Goal: Participate in discussion: Engage in conversation with other users on a specific topic

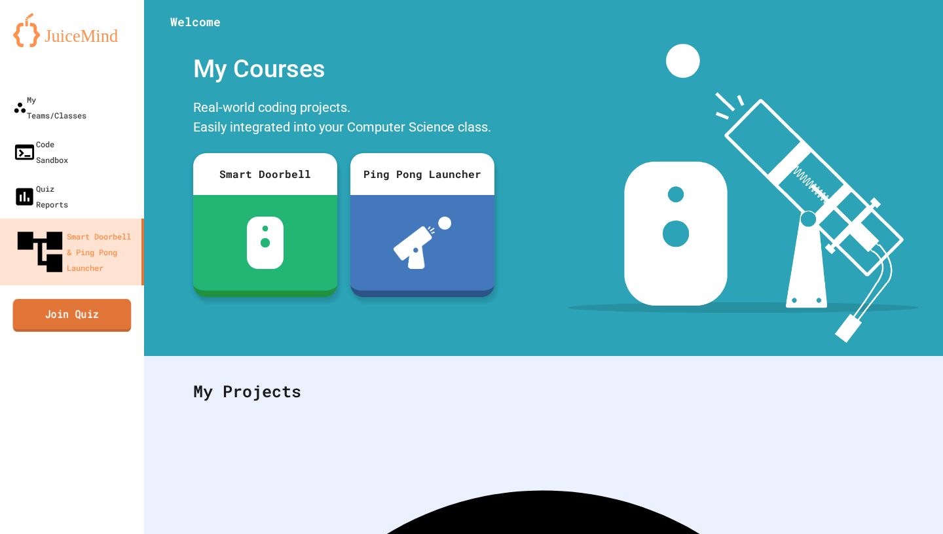
click at [48, 299] on link "Join Quiz" at bounding box center [72, 315] width 118 height 33
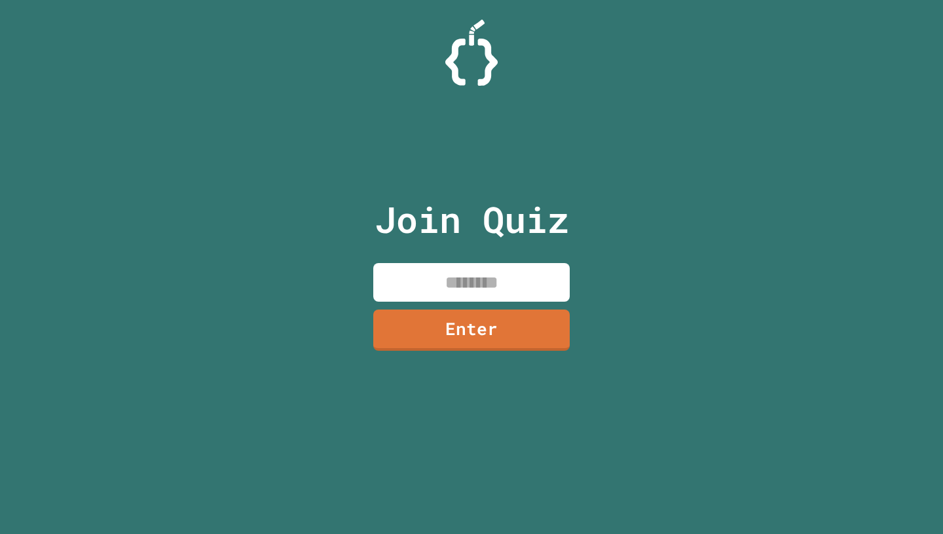
click at [469, 289] on input at bounding box center [471, 282] width 196 height 39
type input "********"
click at [518, 358] on div "Join Quiz ******** Enter" at bounding box center [471, 267] width 221 height 469
click at [518, 348] on link "Enter" at bounding box center [471, 330] width 194 height 42
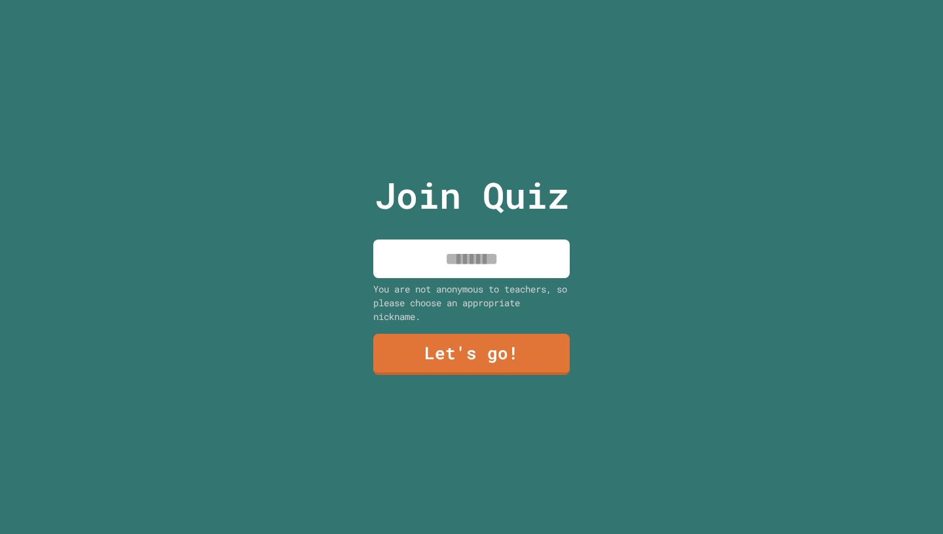
click at [515, 294] on div "You are not anonymous to teachers, so please choose an appropriate nickname." at bounding box center [471, 302] width 196 height 41
click at [509, 256] on input at bounding box center [471, 259] width 196 height 39
type input "****"
click at [521, 317] on div "You are not anonymous to teachers, so please choose an appropriate nickname." at bounding box center [471, 302] width 196 height 41
click at [511, 353] on link "Let's go!" at bounding box center [471, 354] width 196 height 41
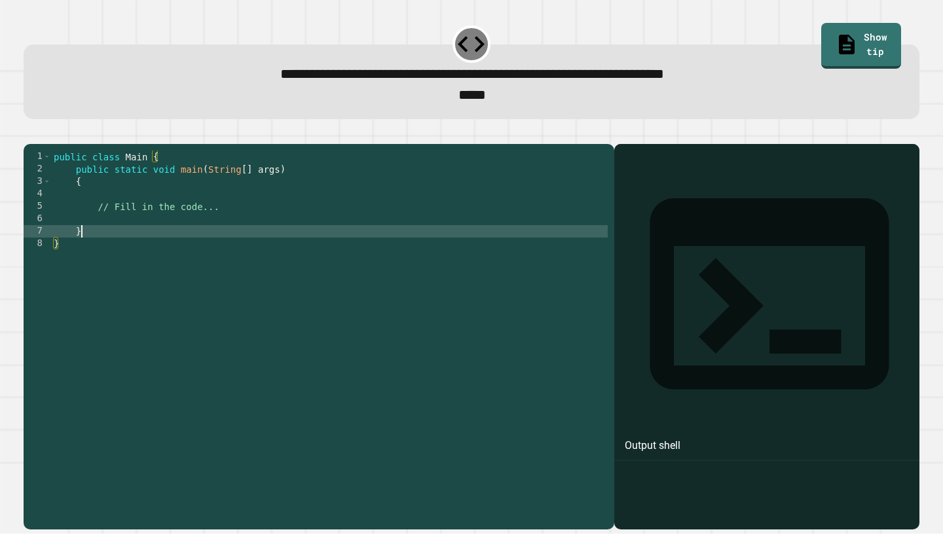
click at [311, 251] on div "public class Main { public static void main ( String [ ] args ) { // Fill in th…" at bounding box center [329, 331] width 556 height 361
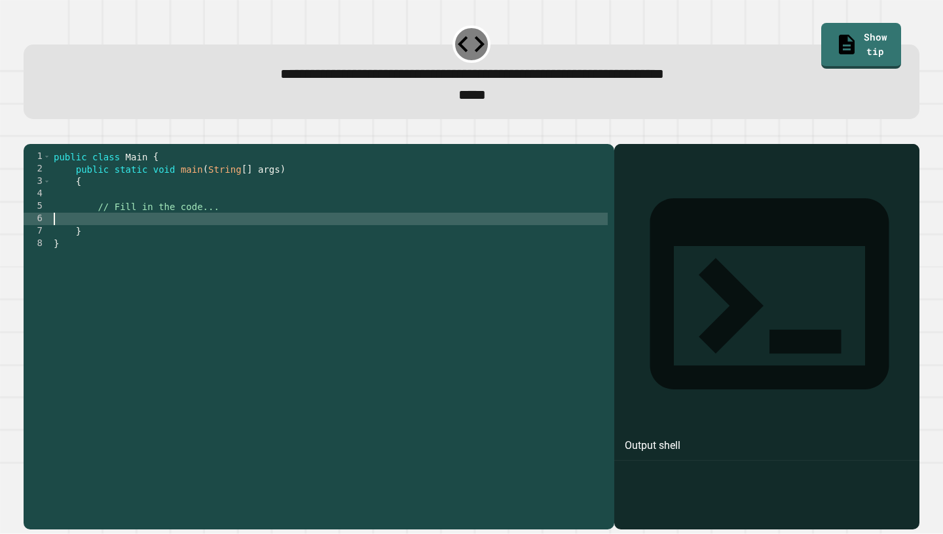
click at [283, 242] on div "public class Main { public static void main ( String [ ] args ) { // Fill in th…" at bounding box center [329, 331] width 556 height 361
click at [291, 236] on div "public class Main { public static void main ( String [ ] args ) { // Fill in th…" at bounding box center [329, 331] width 556 height 361
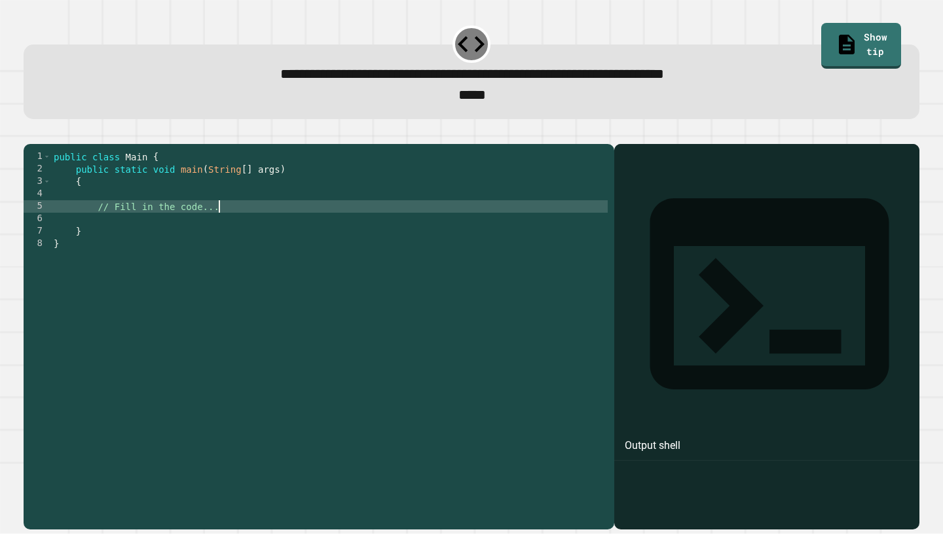
type textarea "**********"
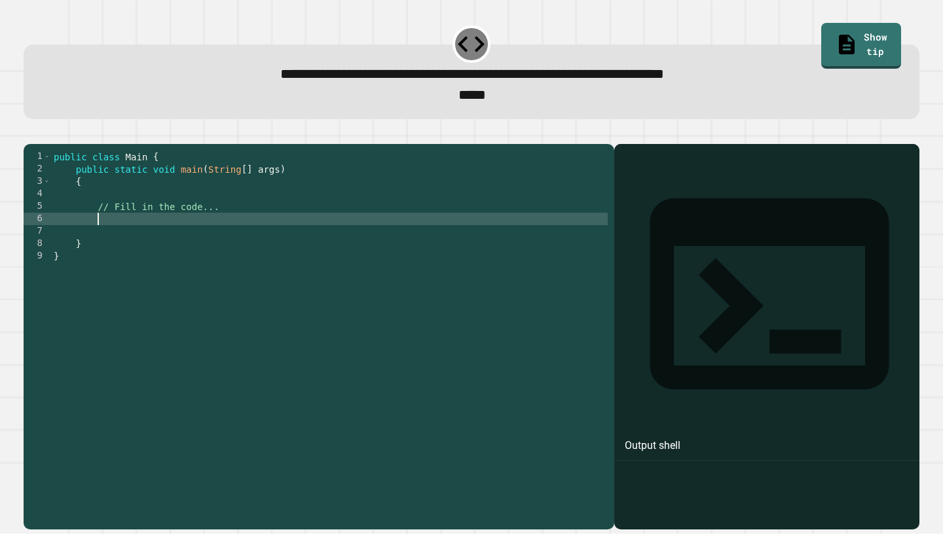
type textarea "*"
click at [300, 244] on div "public class Main { public static void main ( String [ ] args ) { // Fill in th…" at bounding box center [329, 331] width 556 height 361
click at [30, 134] on icon "button" at bounding box center [30, 134] width 0 height 0
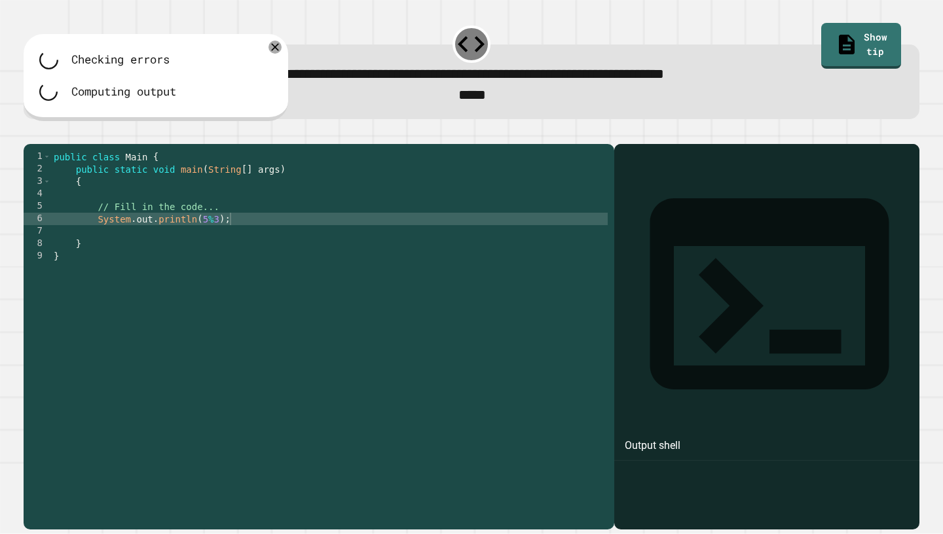
click at [213, 246] on div "public class Main { public static void main ( String [ ] args ) { // Fill in th…" at bounding box center [329, 331] width 556 height 361
click at [208, 249] on div "public class Main { public static void main ( String [ ] args ) { // Fill in th…" at bounding box center [329, 331] width 556 height 361
click at [204, 246] on div "public class Main { public static void main ( String [ ] args ) { // Fill in th…" at bounding box center [329, 331] width 556 height 361
click at [210, 247] on div "public class Main { public static void main ( String [ ] args ) { // Fill in th…" at bounding box center [329, 331] width 556 height 361
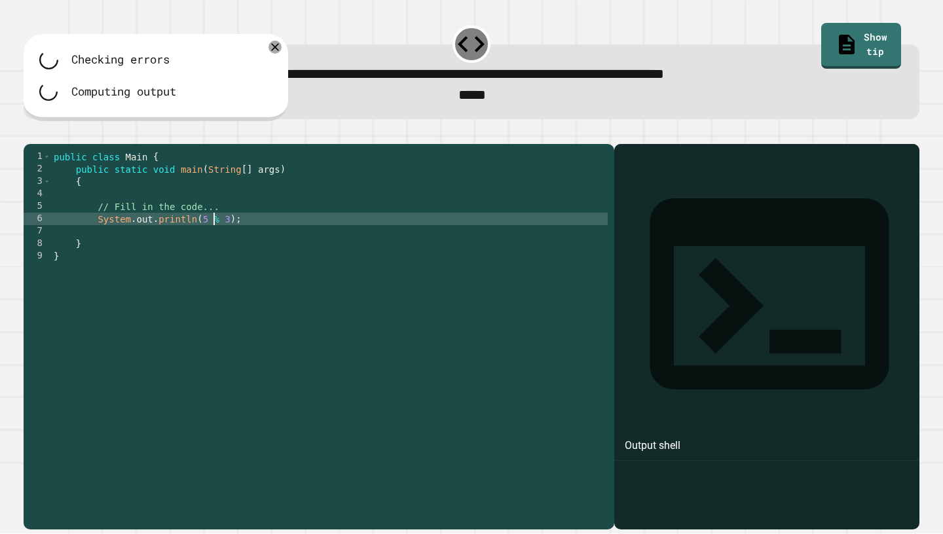
click at [278, 240] on div "public class Main { public static void main ( String [ ] args ) { // Fill in th…" at bounding box center [329, 331] width 556 height 361
type textarea "**********"
click at [55, 145] on icon "button" at bounding box center [51, 141] width 8 height 8
click at [271, 74] on div "Checking errors Computing output" at bounding box center [154, 76] width 242 height 64
click at [271, 50] on icon at bounding box center [275, 47] width 16 height 16
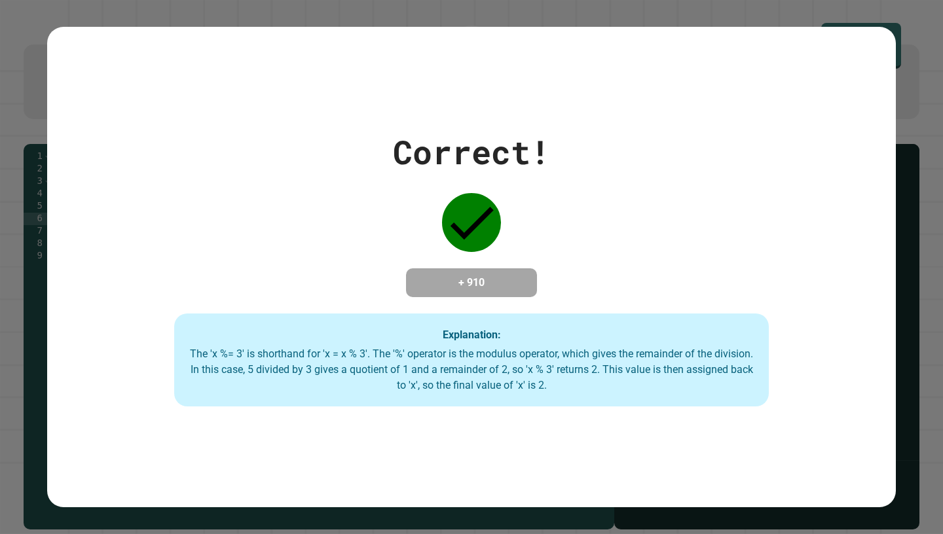
click at [929, 103] on div "Correct! + 910 Explanation: The 'x %= 3' is shorthand for 'x = x % 3'. The '%' …" at bounding box center [471, 267] width 943 height 534
click at [434, 153] on div "Correct!" at bounding box center [471, 152] width 157 height 49
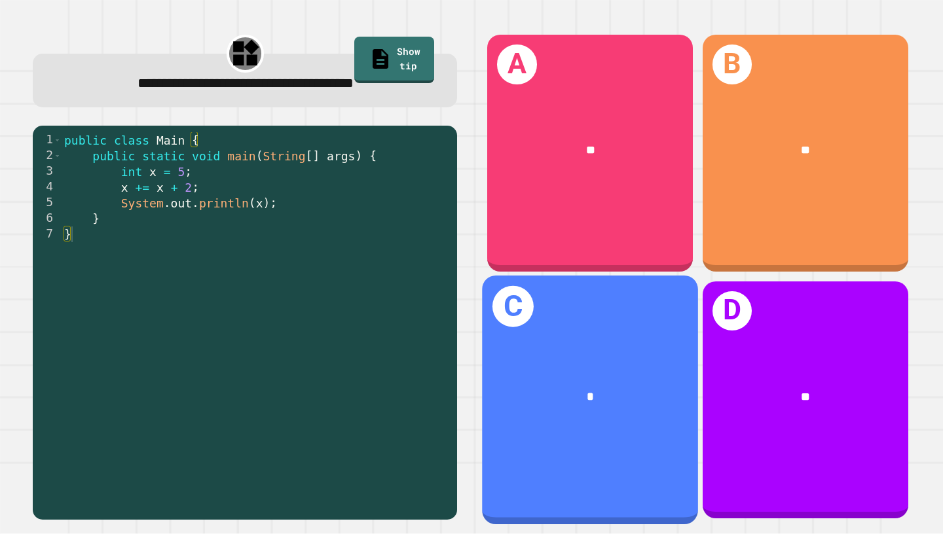
click at [583, 428] on div "*" at bounding box center [590, 396] width 216 height 66
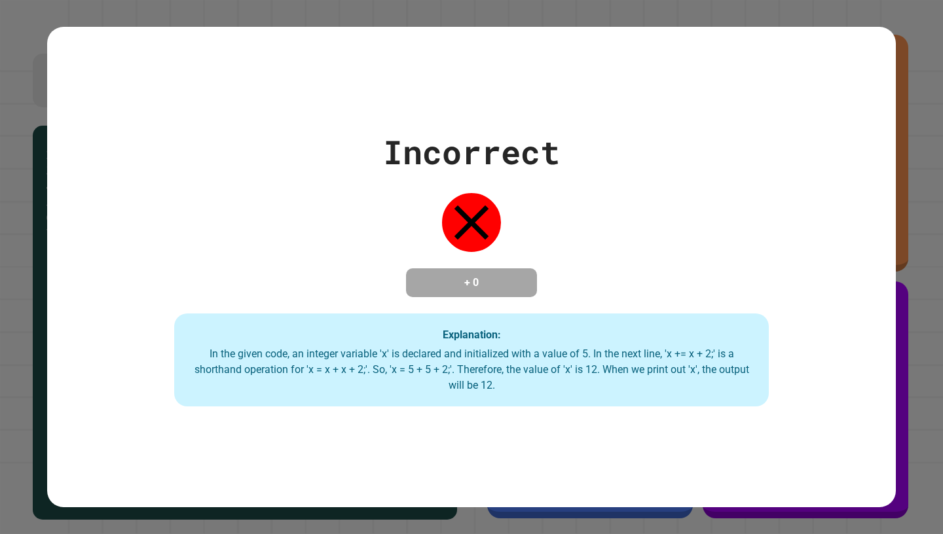
click at [429, 354] on div "In the given code, an integer variable 'x' is declared and initialized with a v…" at bounding box center [471, 369] width 568 height 47
click at [891, 236] on div "Incorrect + 0 Explanation: In the given code, an integer variable 'x' is declar…" at bounding box center [471, 267] width 848 height 279
click at [884, 98] on div "Incorrect + 0 Explanation: In the given code, an integer variable 'x' is declar…" at bounding box center [471, 267] width 848 height 481
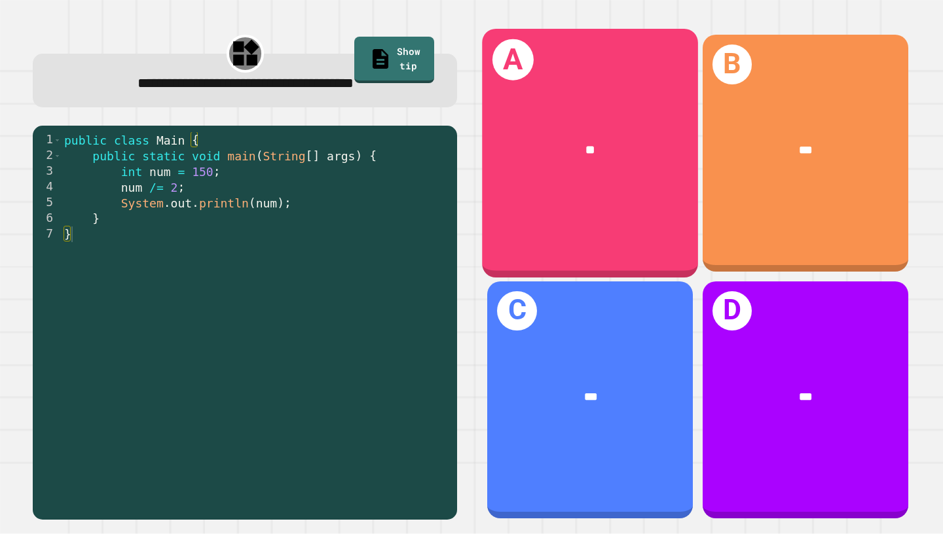
click at [573, 202] on div "A **" at bounding box center [590, 153] width 216 height 249
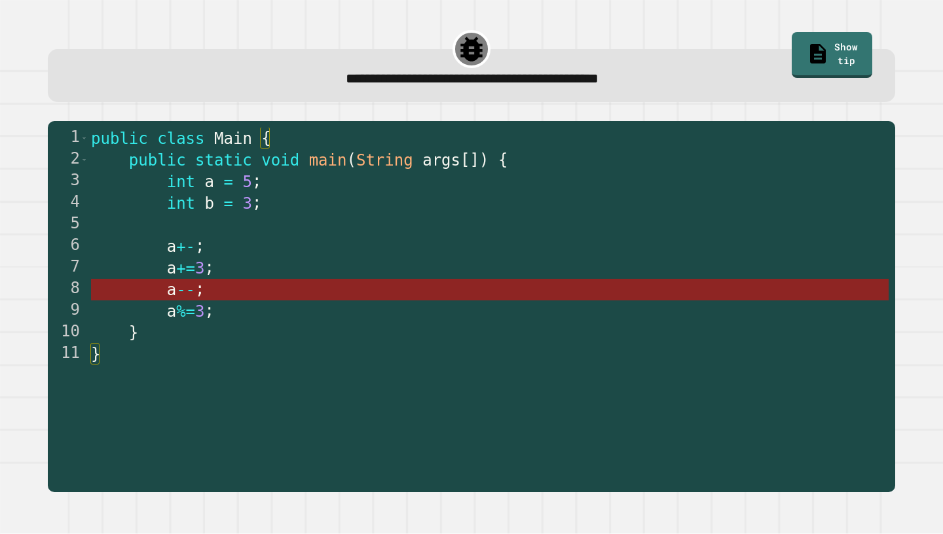
click at [186, 297] on span "--" at bounding box center [185, 290] width 19 height 18
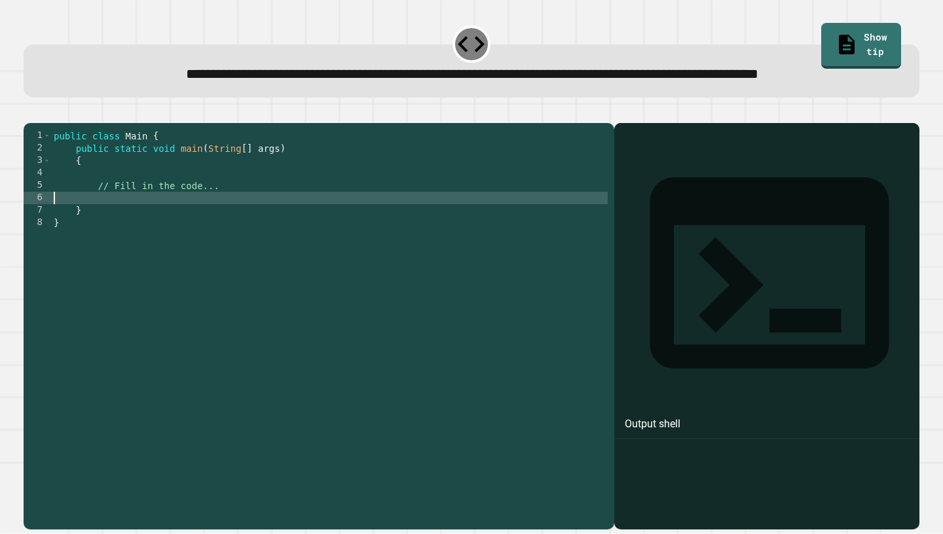
click at [120, 242] on div "public class Main { public static void main ( String [ ] args ) { // Fill in th…" at bounding box center [329, 310] width 556 height 361
click at [217, 241] on div "public class Main { public static void main ( String [ ] args ) { // Fill in th…" at bounding box center [329, 310] width 556 height 361
type textarea "**********"
type textarea "*"
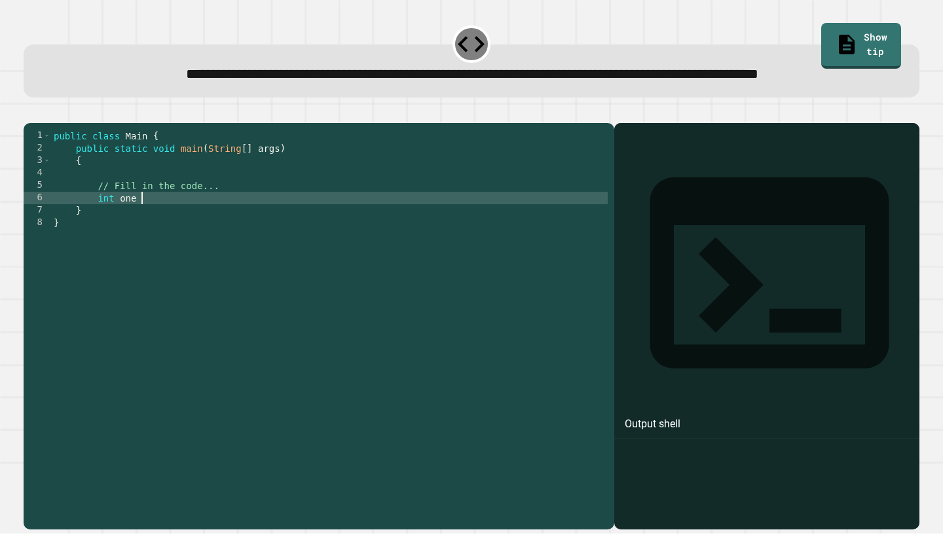
scroll to position [0, 5]
type textarea "**********"
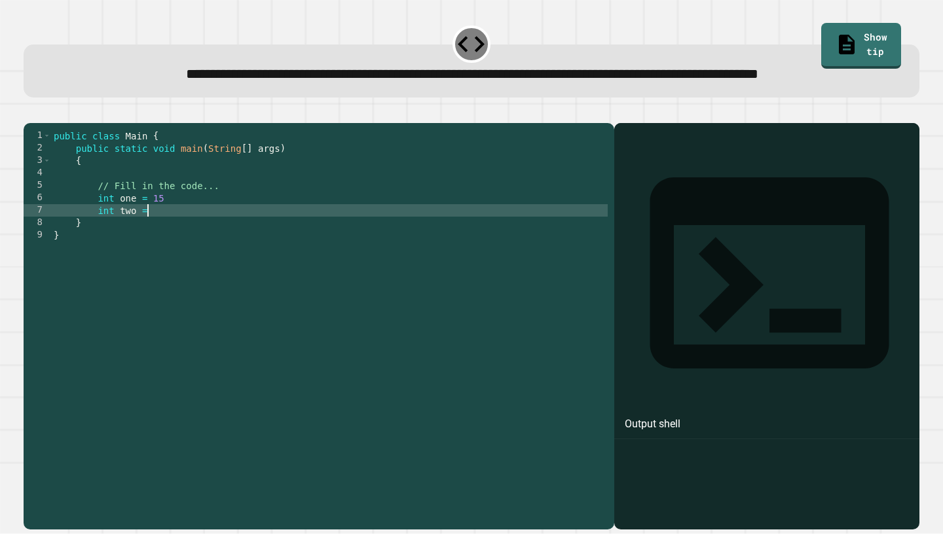
scroll to position [0, 7]
type textarea "**********"
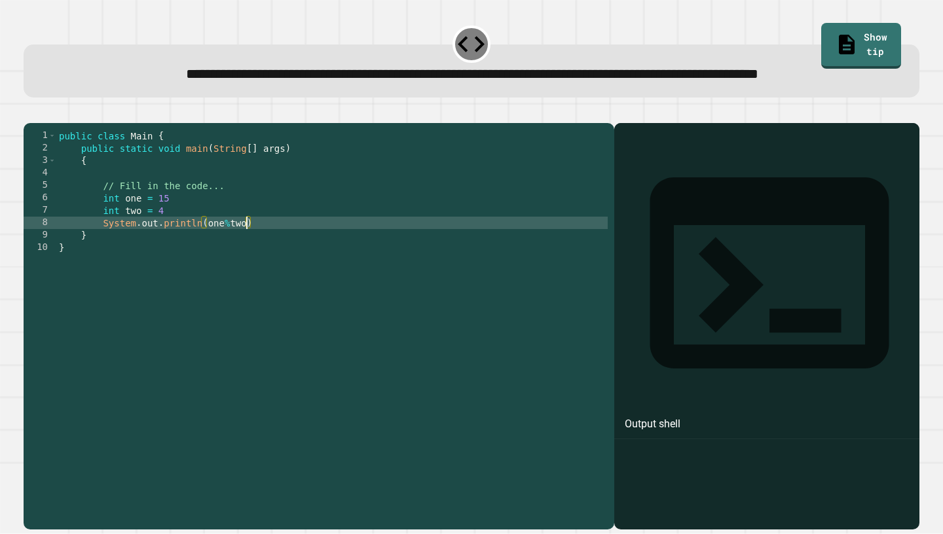
scroll to position [0, 12]
click at [262, 267] on div "public class Main { public static void main ( String [ ] args ) { // Fill in th…" at bounding box center [331, 310] width 551 height 361
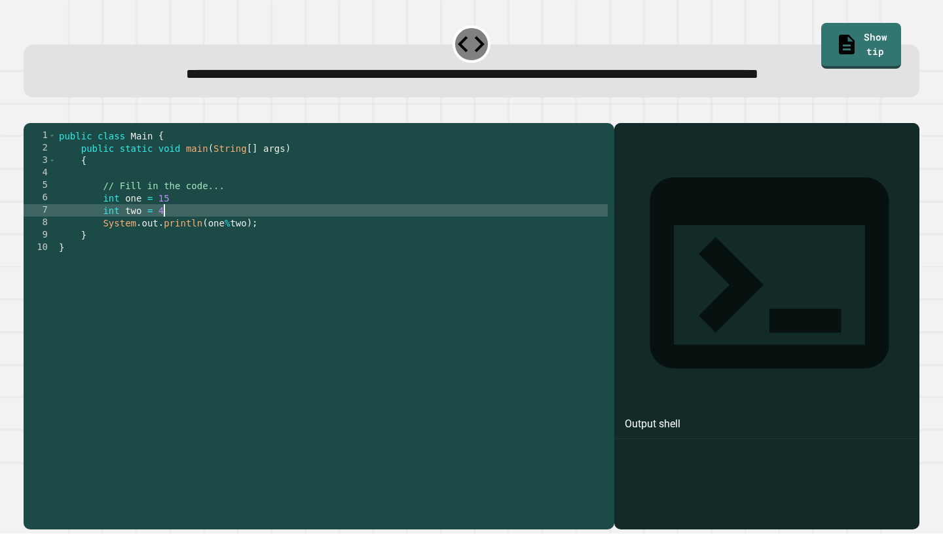
click at [179, 254] on div "public class Main { public static void main ( String [ ] args ) { // Fill in th…" at bounding box center [331, 310] width 551 height 361
click at [185, 240] on div "public class Main { public static void main ( String [ ] args ) { // Fill in th…" at bounding box center [331, 310] width 551 height 361
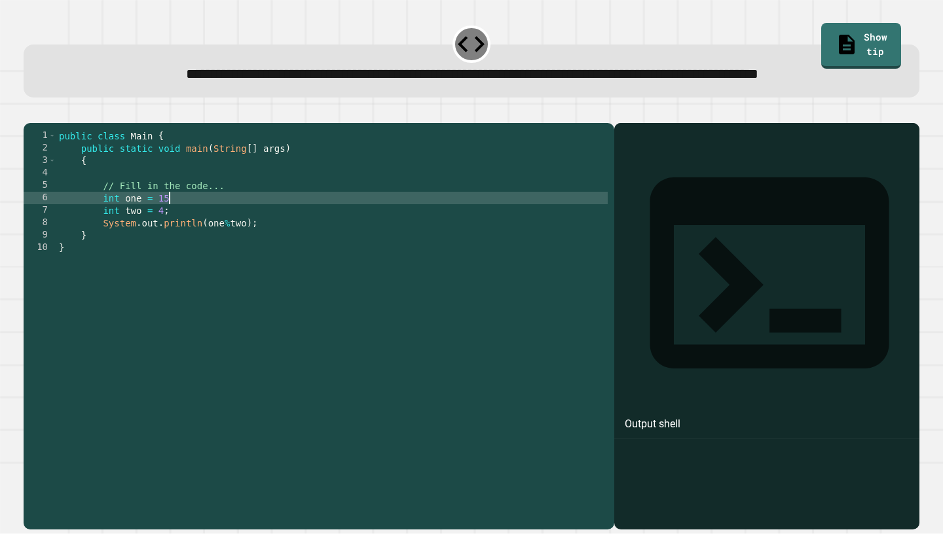
scroll to position [0, 7]
type textarea "**********"
click at [30, 112] on icon "button" at bounding box center [30, 112] width 0 height 0
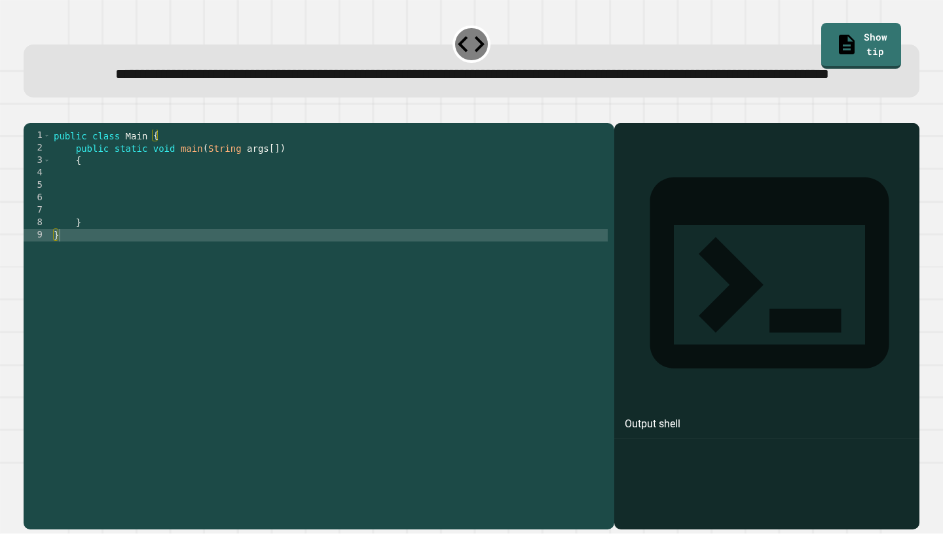
click at [280, 229] on div "public class Main { public static void main ( String args [ ]) { } }" at bounding box center [329, 310] width 556 height 361
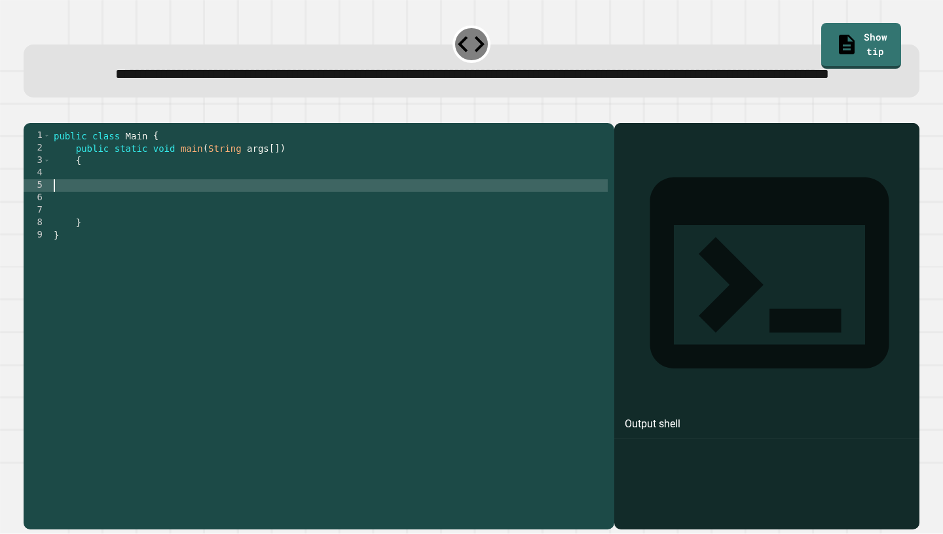
click at [329, 210] on div "public class Main { public static void main ( String args [ ]) { } }" at bounding box center [329, 310] width 556 height 361
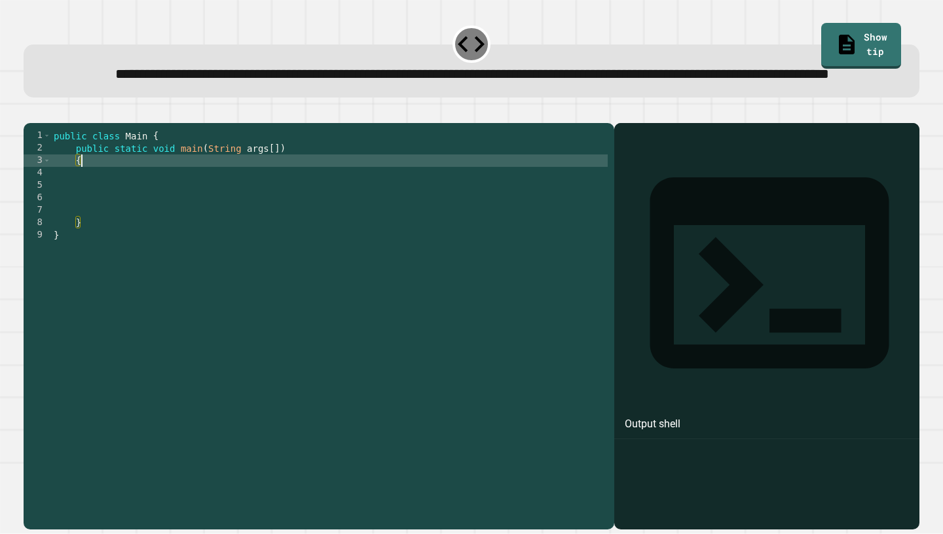
type textarea "*"
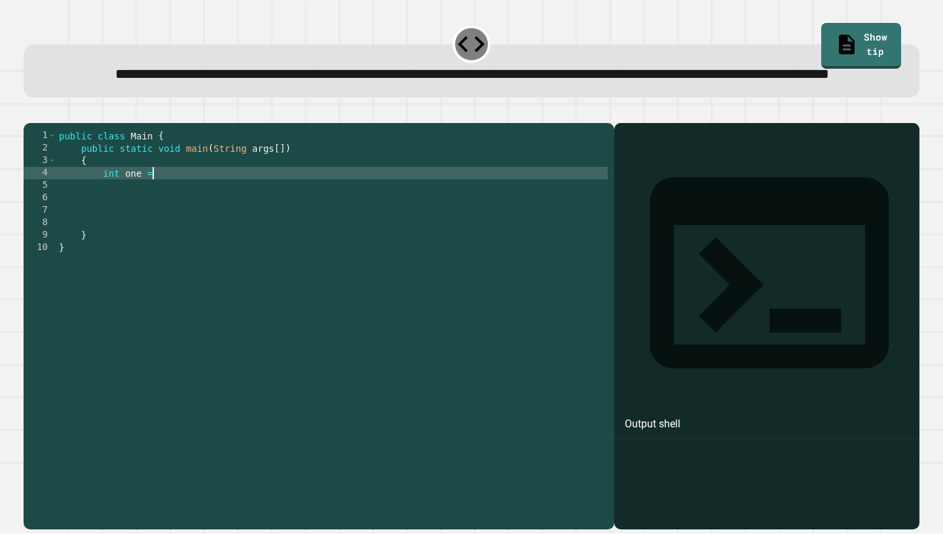
scroll to position [0, 7]
type textarea "**********"
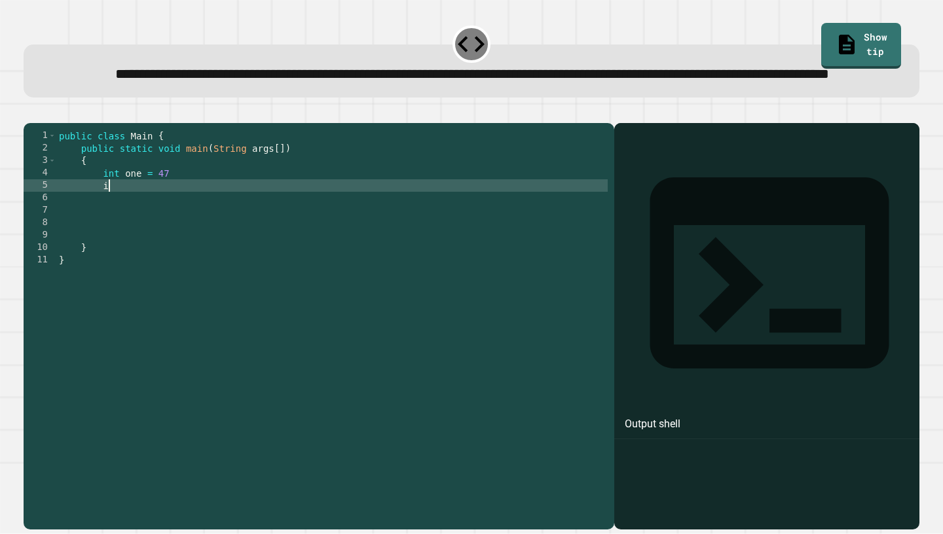
scroll to position [0, 3]
type textarea "*"
type textarea "**********"
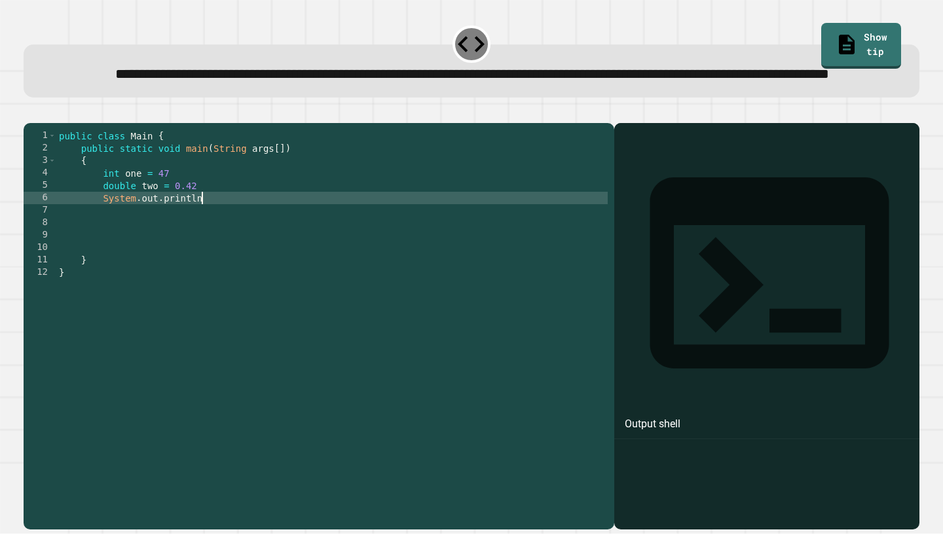
scroll to position [0, 10]
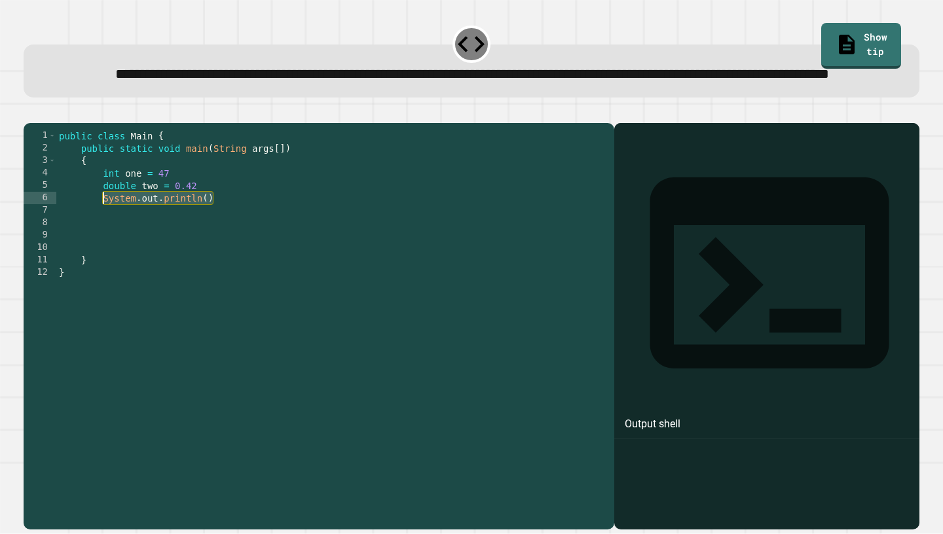
drag, startPoint x: 234, startPoint y: 246, endPoint x: 101, endPoint y: 247, distance: 132.9
click at [101, 247] on div "public class Main { public static void main ( String args [ ]) { int one = 47 d…" at bounding box center [331, 310] width 551 height 361
type textarea "**********"
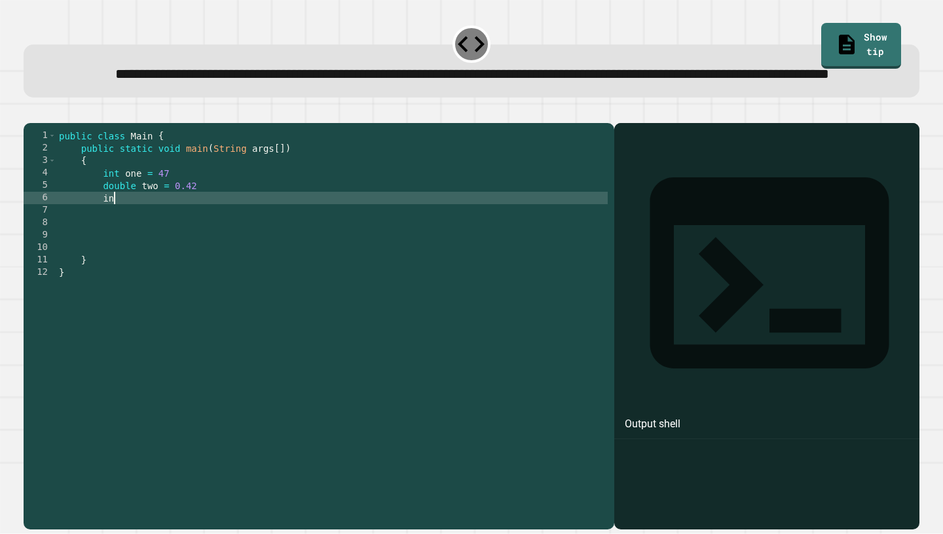
type textarea "*"
type textarea "**********"
click at [278, 246] on div "public class Main { public static void main ( String args [ ]) { int one = 47 d…" at bounding box center [331, 310] width 551 height 361
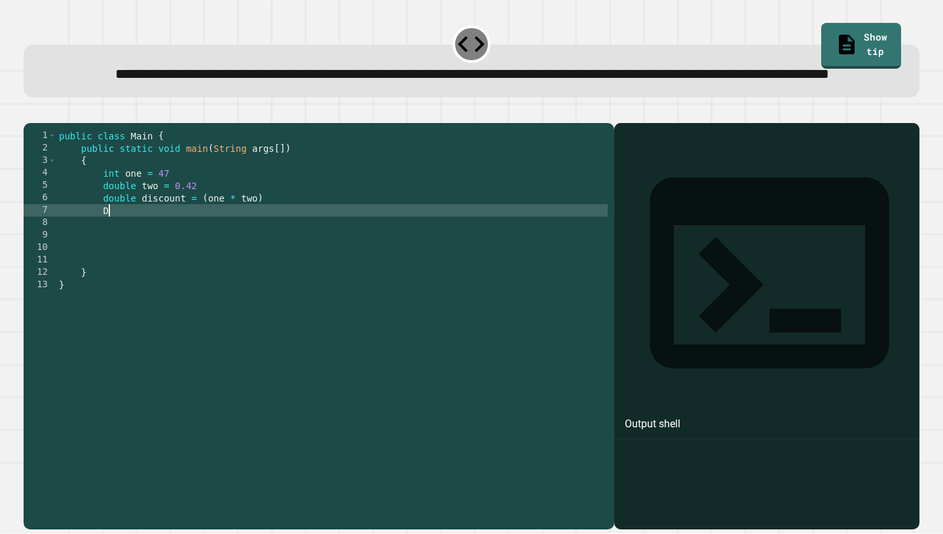
type textarea "*"
click at [321, 253] on div "public class Main { public static void main ( String args [ ]) { int one = 47 d…" at bounding box center [331, 310] width 551 height 361
click at [272, 244] on div "public class Main { public static void main ( String args [ ]) { int one = 47 d…" at bounding box center [331, 310] width 551 height 361
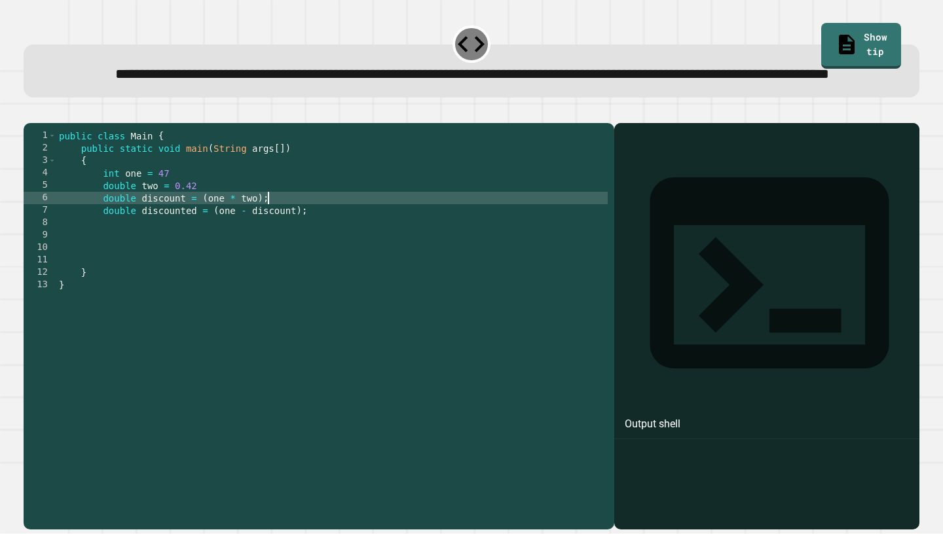
click at [227, 225] on div "public class Main { public static void main ( String args [ ]) { int one = 47 d…" at bounding box center [331, 310] width 551 height 361
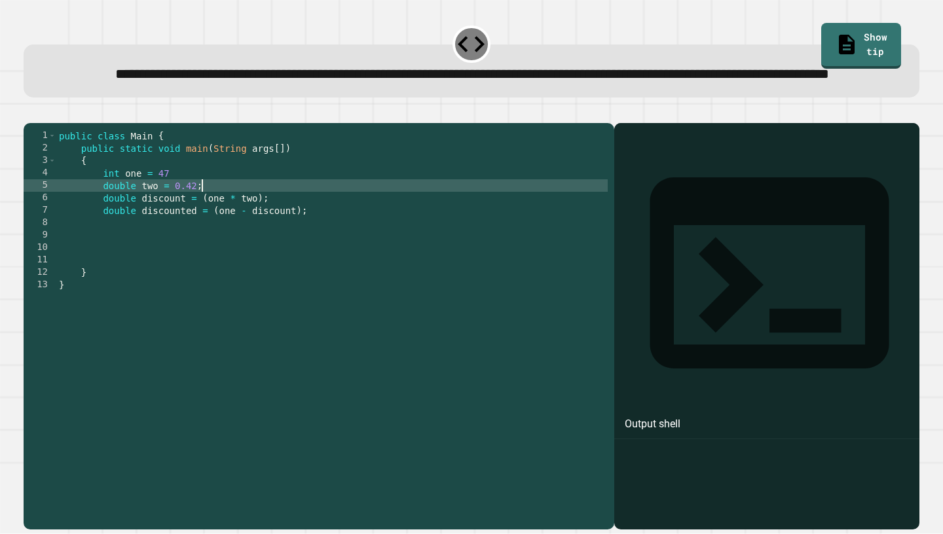
click at [200, 219] on div "public class Main { public static void main ( String args [ ]) { int one = 47 d…" at bounding box center [331, 310] width 551 height 361
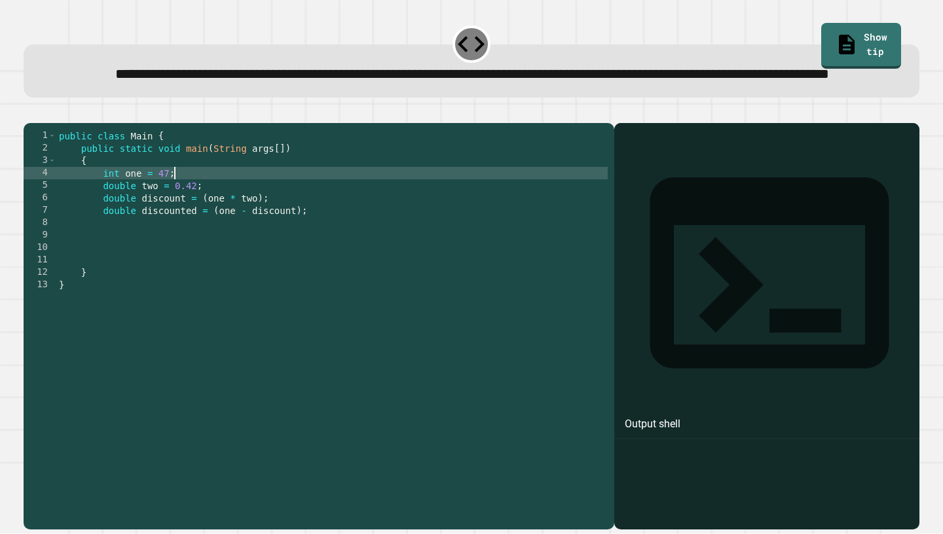
scroll to position [0, 7]
click at [30, 112] on icon "button" at bounding box center [30, 112] width 0 height 0
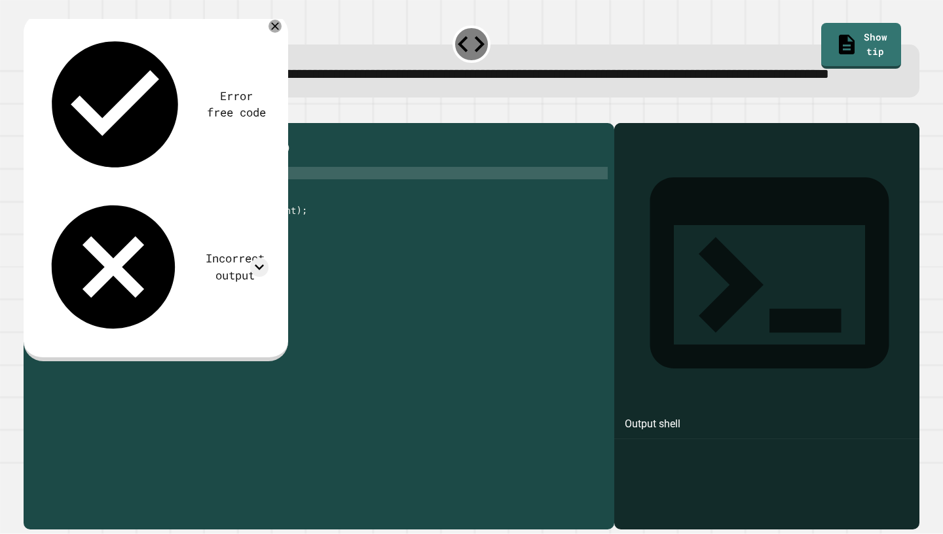
click at [317, 255] on div "public class Main { public static void main ( String args [ ]) { int one = 47 ;…" at bounding box center [331, 310] width 551 height 361
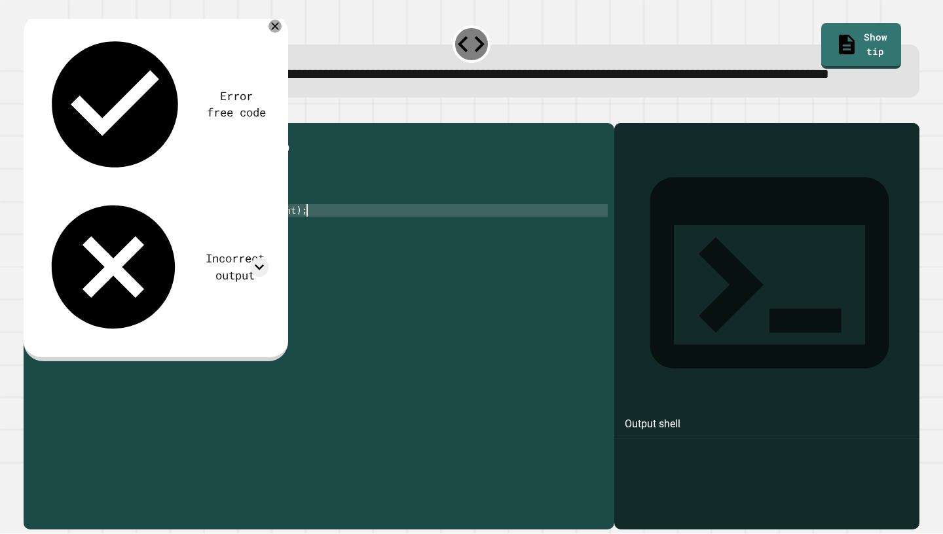
type textarea "**********"
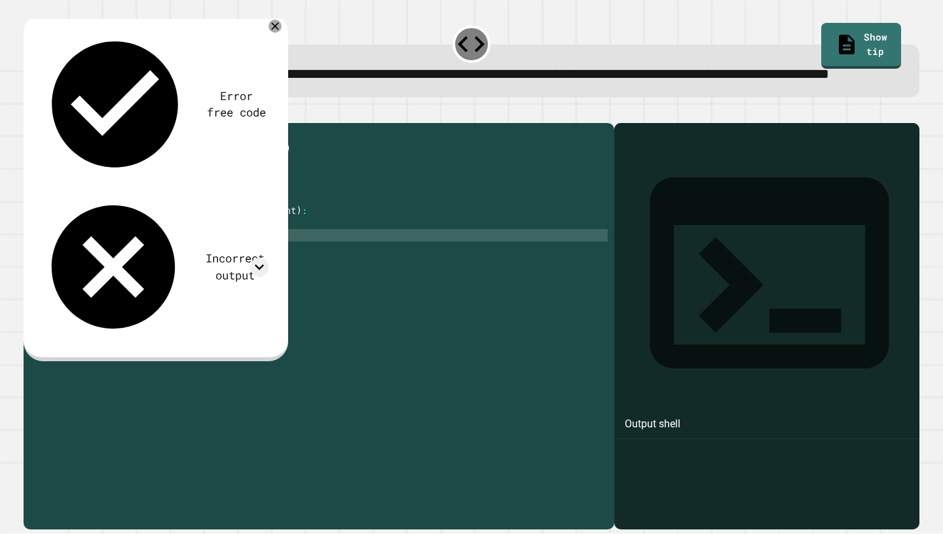
scroll to position [0, 14]
click at [293, 295] on div "public class Main { public static void main ( String args [ ]) { int one = 47 ;…" at bounding box center [331, 310] width 551 height 361
click at [293, 287] on div "public class Main { public static void main ( String args [ ]) { int one = 47 ;…" at bounding box center [331, 310] width 551 height 361
click at [293, 272] on div "public class Main { public static void main ( String args [ ]) { int one = 47 ;…" at bounding box center [331, 310] width 551 height 361
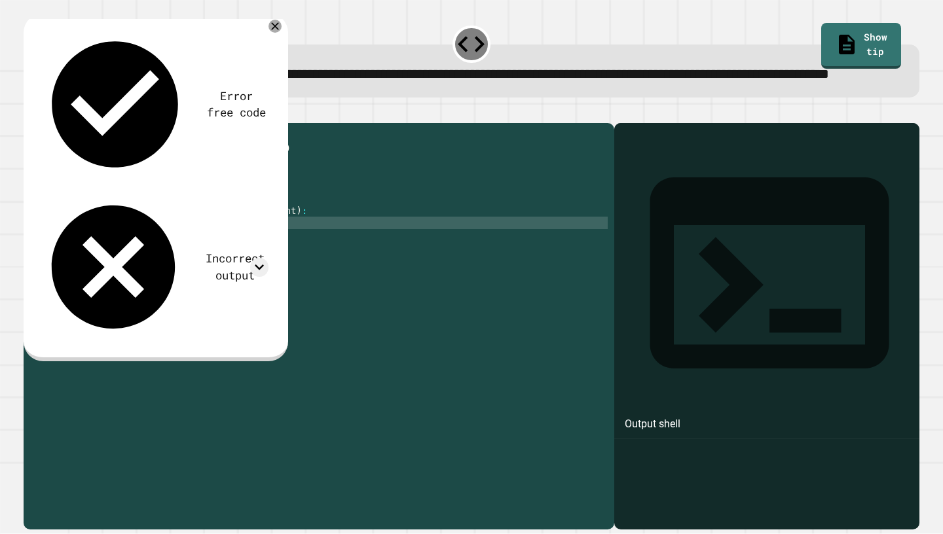
click at [294, 283] on div "public class Main { public static void main ( String args [ ]) { int one = 47 ;…" at bounding box center [331, 310] width 551 height 361
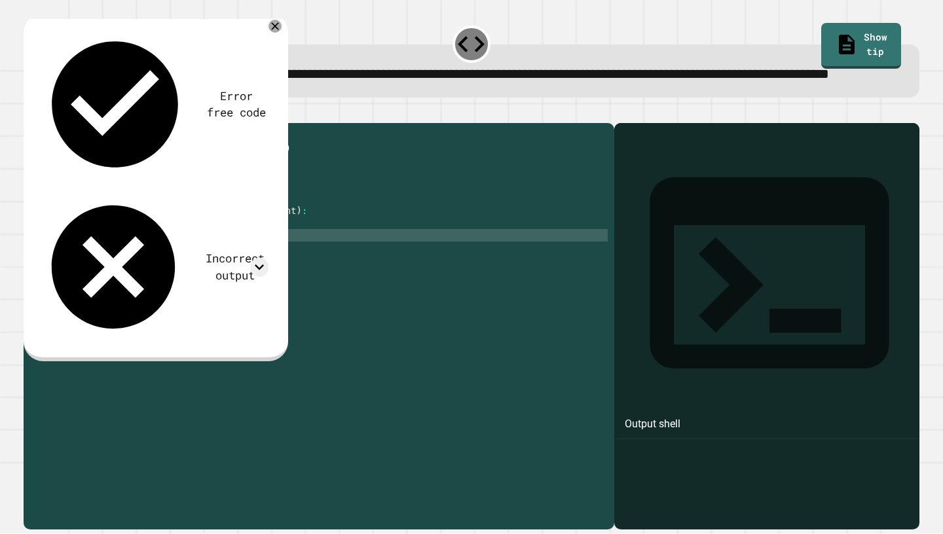
scroll to position [0, 14]
click at [30, 112] on icon "button" at bounding box center [30, 112] width 0 height 0
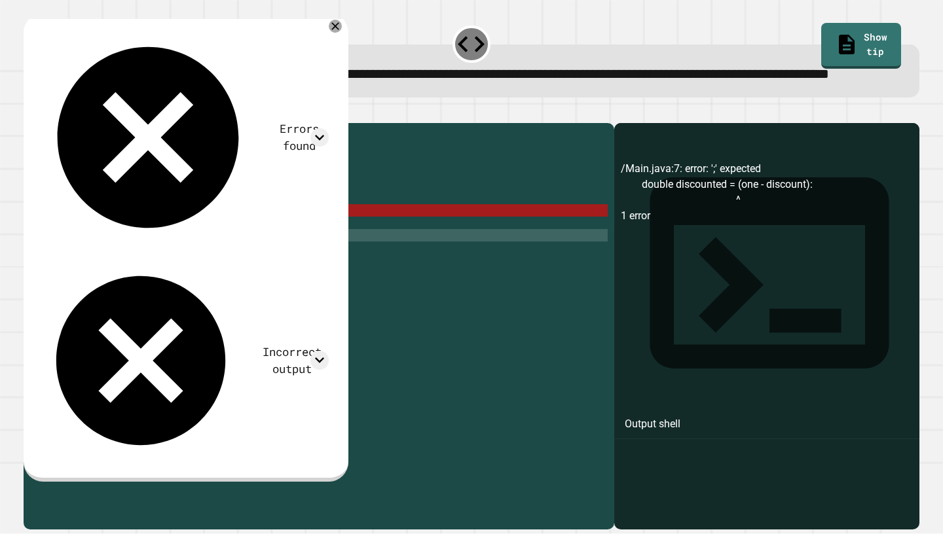
click at [326, 259] on div "public class Main { public static void main ( String args [ ]) { int one = 47 ;…" at bounding box center [331, 310] width 551 height 361
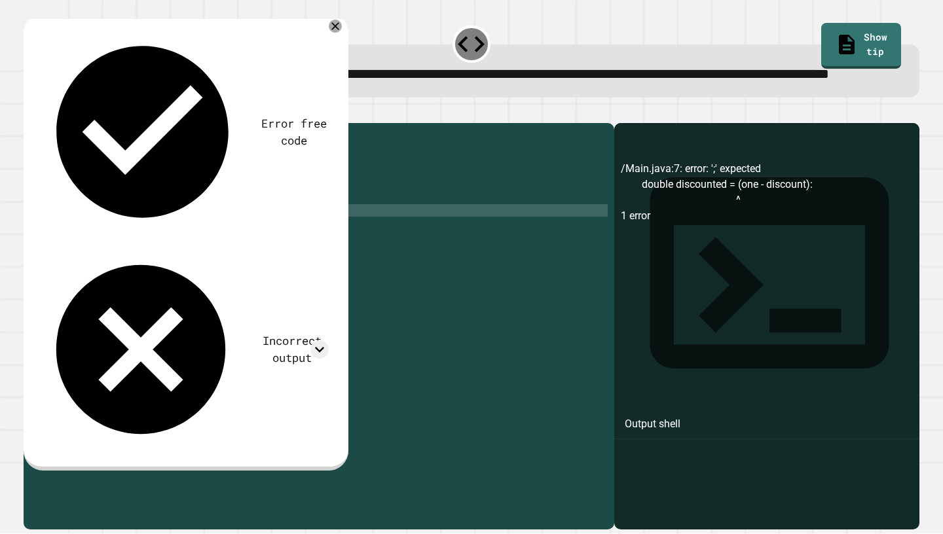
scroll to position [0, 17]
type textarea "**********"
click at [30, 112] on icon "button" at bounding box center [30, 112] width 0 height 0
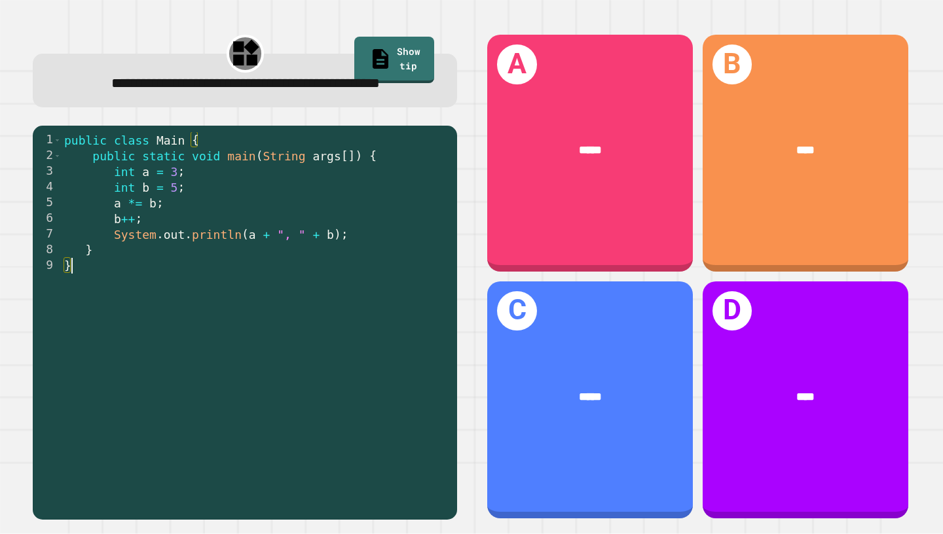
click at [295, 370] on div "public class Main { public static void main ( String args [ ]) { int a = 3 ; in…" at bounding box center [256, 320] width 389 height 377
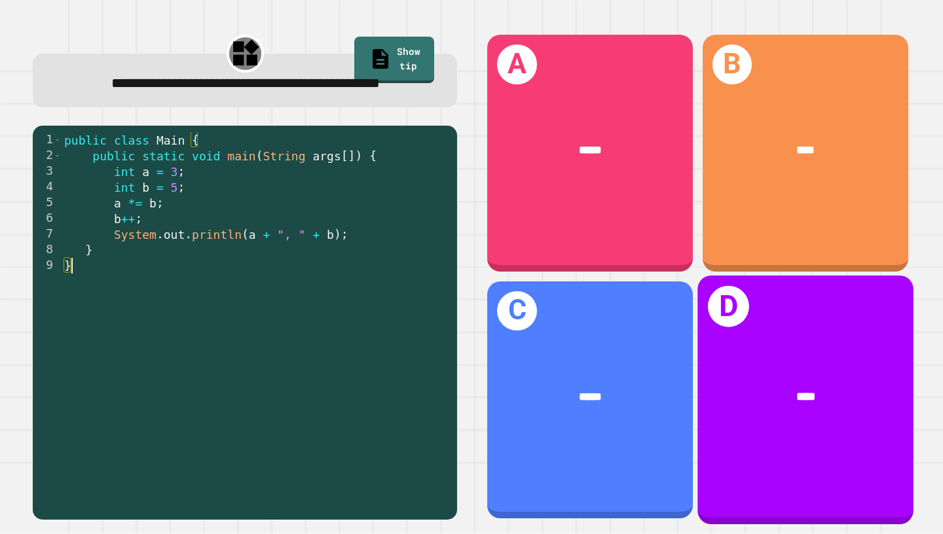
click at [647, 410] on div "*****" at bounding box center [590, 396] width 206 height 63
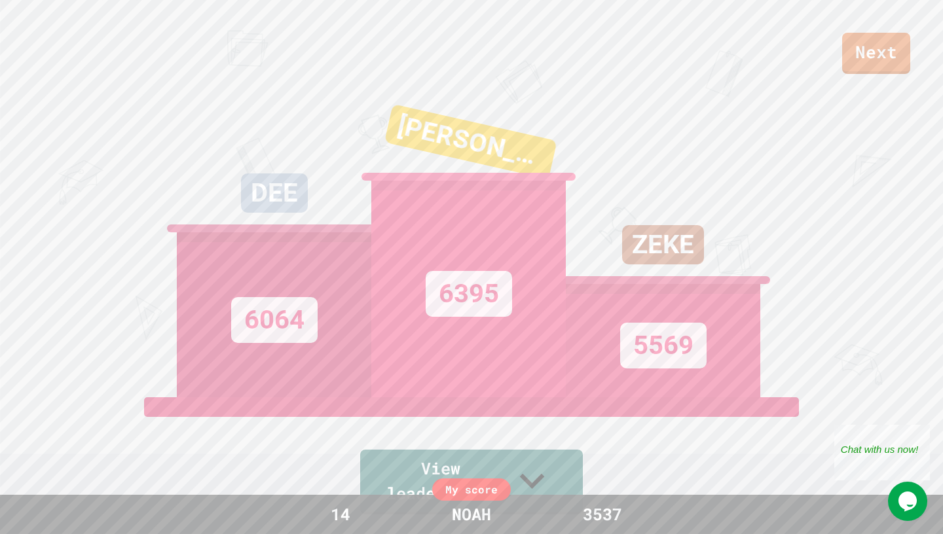
scroll to position [0, 0]
